Goal: Book appointment/travel/reservation

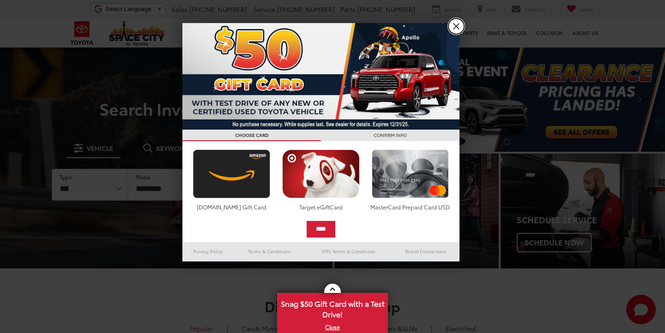
click at [455, 28] on link "X" at bounding box center [456, 26] width 16 height 16
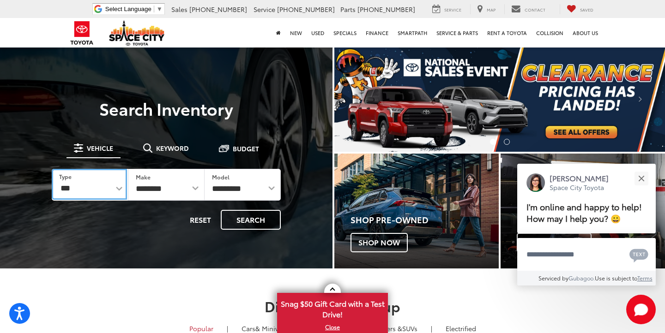
click at [115, 188] on select "*** *** **** *********" at bounding box center [89, 184] width 75 height 31
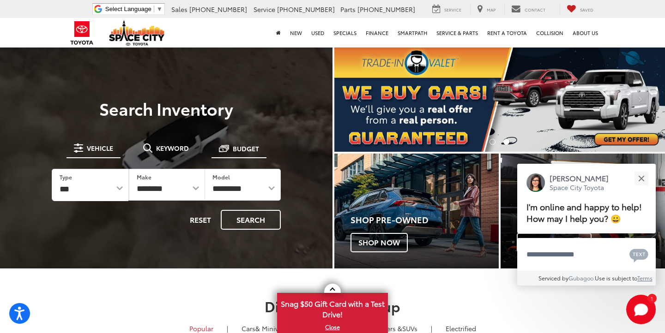
click at [245, 147] on span "Budget" at bounding box center [246, 148] width 26 height 6
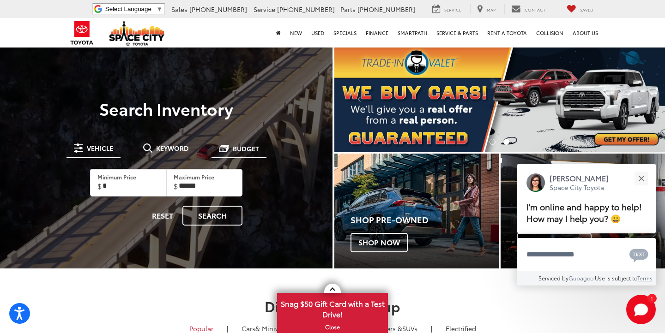
click at [100, 151] on span "Vehicle" at bounding box center [100, 148] width 26 height 6
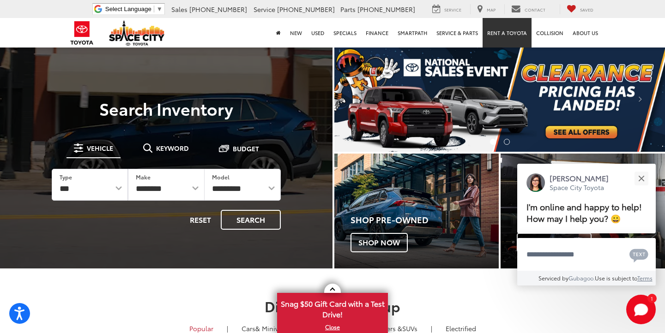
click at [512, 30] on link "Rent a Toyota" at bounding box center [507, 33] width 49 height 30
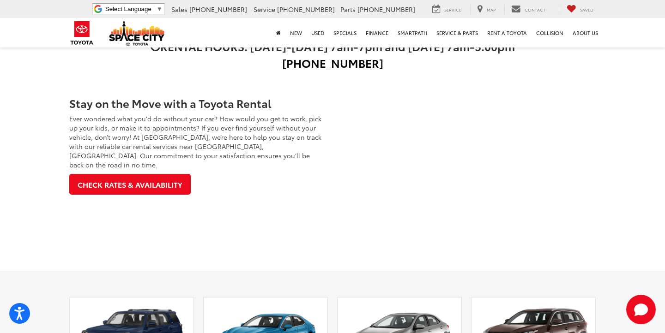
scroll to position [64, 0]
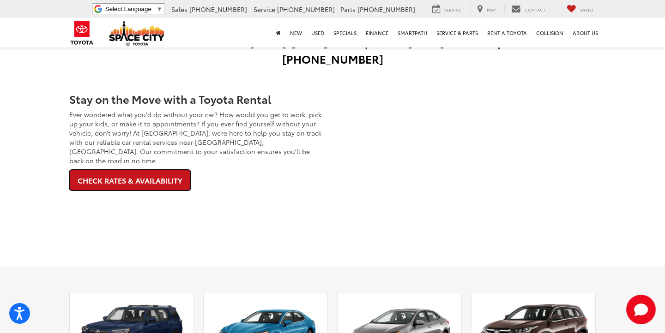
click at [160, 171] on link "Check Rates & Availability" at bounding box center [129, 180] width 121 height 21
